Goal: Information Seeking & Learning: Learn about a topic

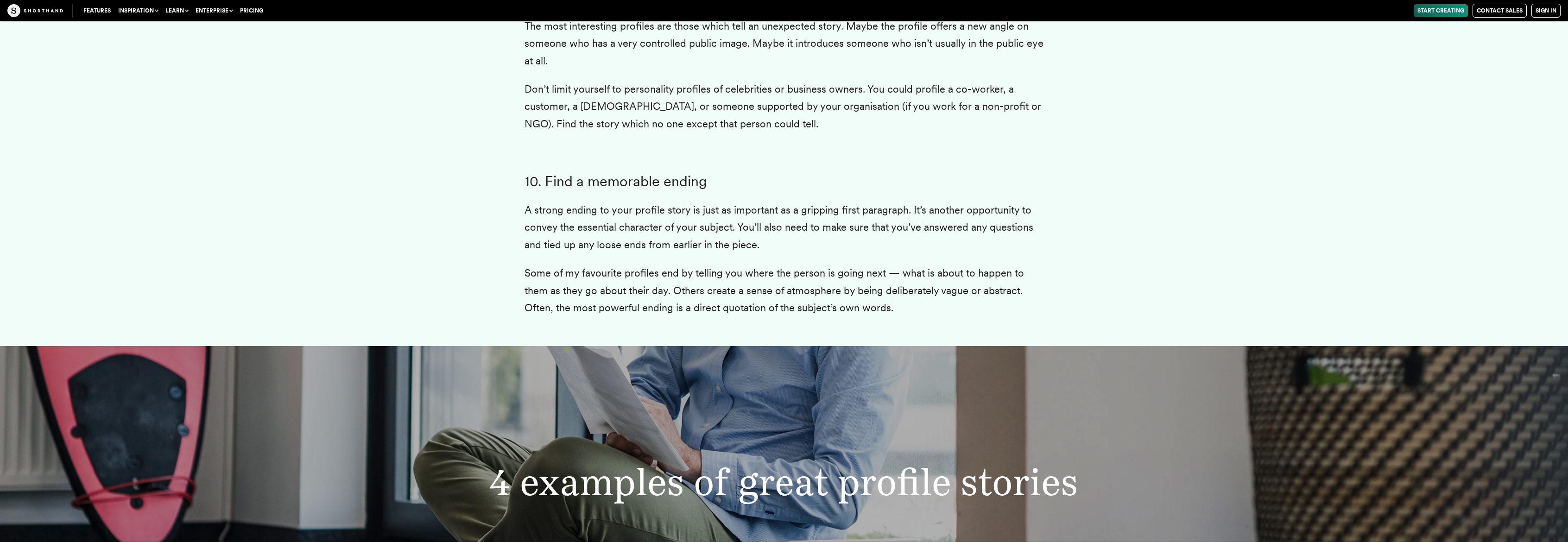
scroll to position [4214, 0]
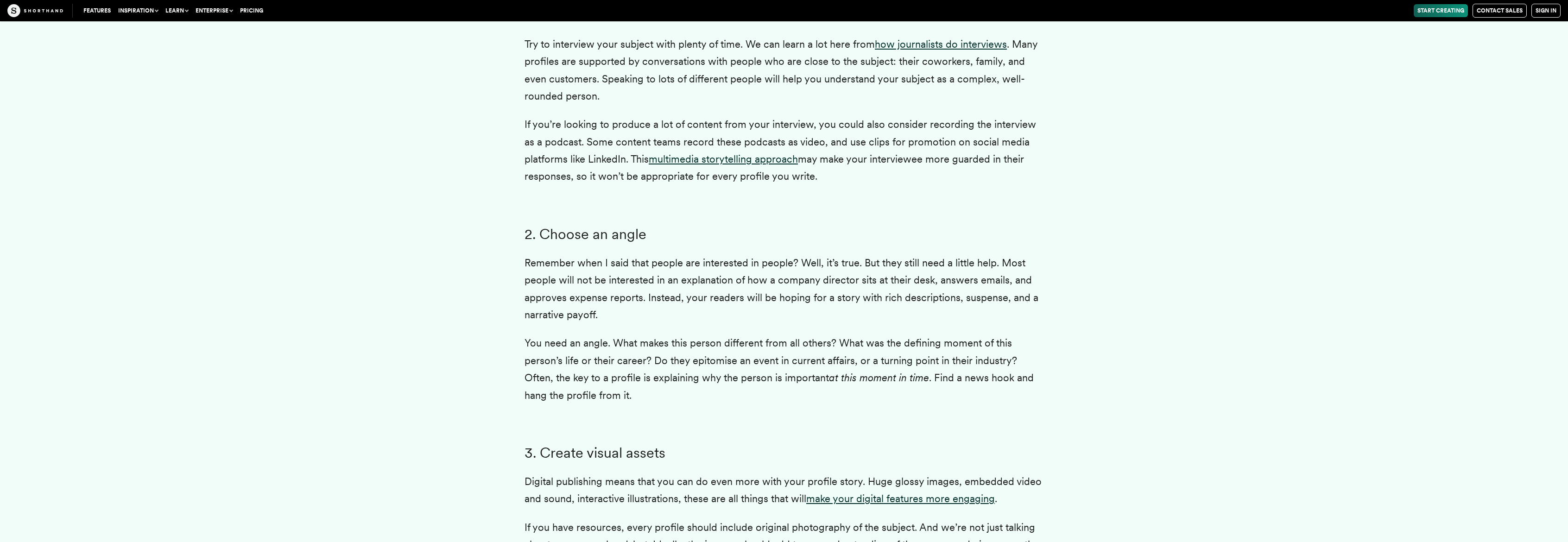
scroll to position [2425, 0]
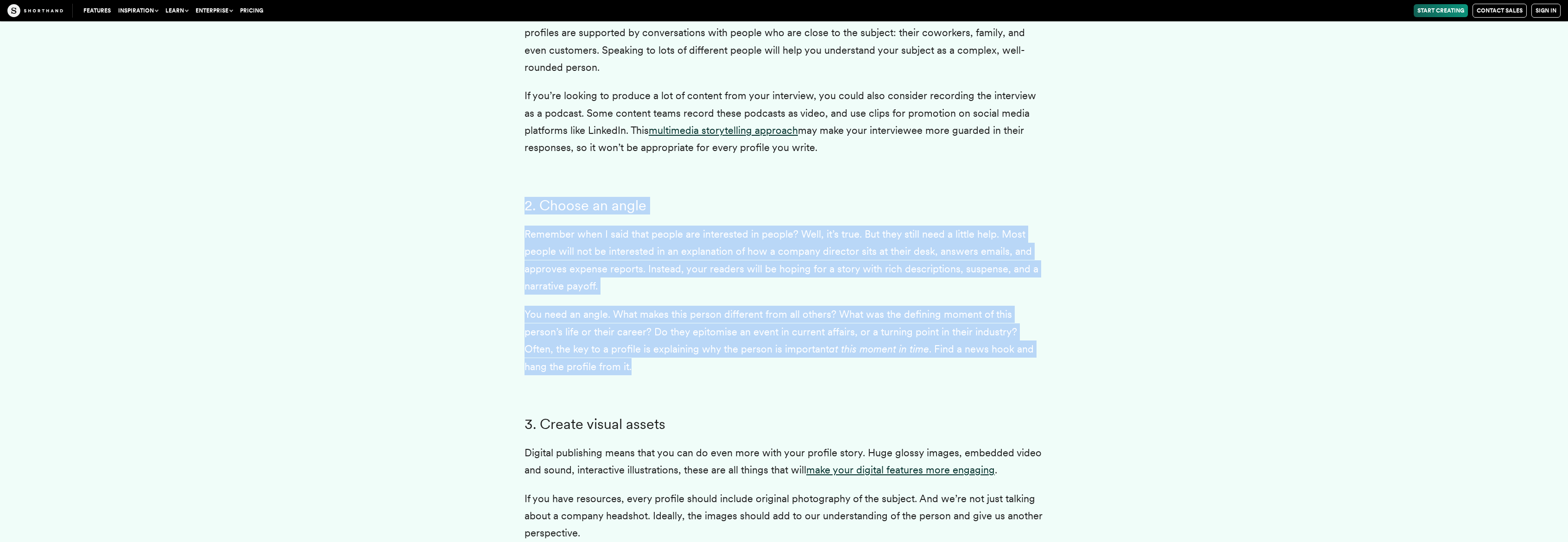
drag, startPoint x: 867, startPoint y: 183, endPoint x: 877, endPoint y: 390, distance: 207.2
click at [877, 390] on div at bounding box center [784, 395] width 519 height 18
drag, startPoint x: 824, startPoint y: 199, endPoint x: 827, endPoint y: 373, distance: 174.0
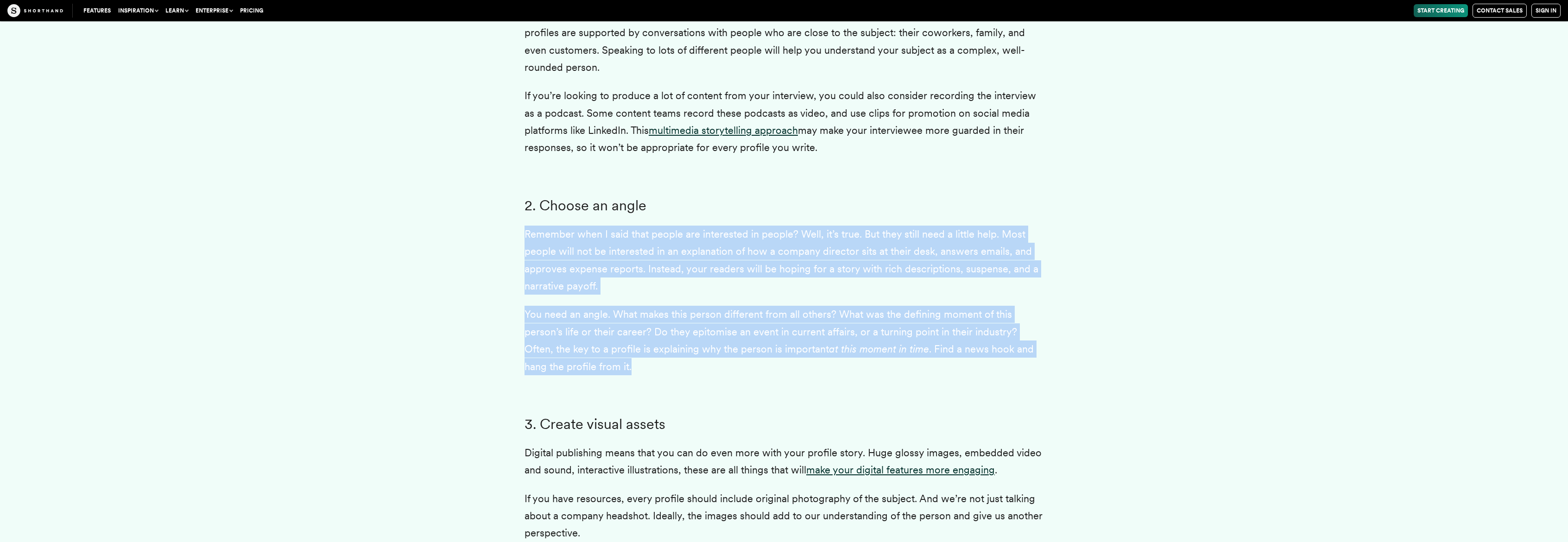
click at [827, 373] on p "You need an angle. What makes this person different from all others? What was t…" at bounding box center [784, 340] width 519 height 69
drag, startPoint x: 775, startPoint y: 207, endPoint x: 779, endPoint y: 395, distance: 188.0
click at [779, 395] on div at bounding box center [784, 395] width 519 height 18
drag, startPoint x: 716, startPoint y: 200, endPoint x: 734, endPoint y: 377, distance: 177.9
